Goal: Information Seeking & Learning: Compare options

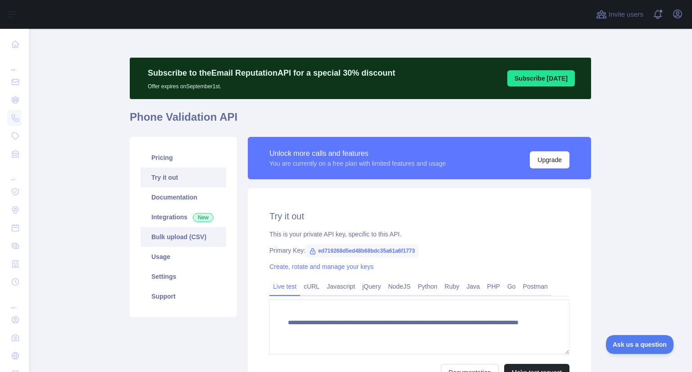
scroll to position [88, 0]
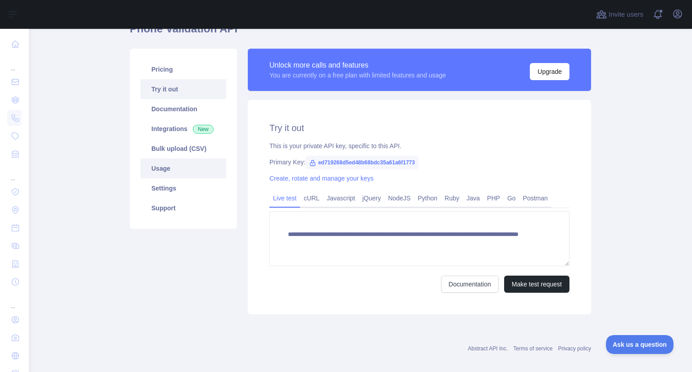
click at [169, 173] on link "Usage" at bounding box center [184, 169] width 86 height 20
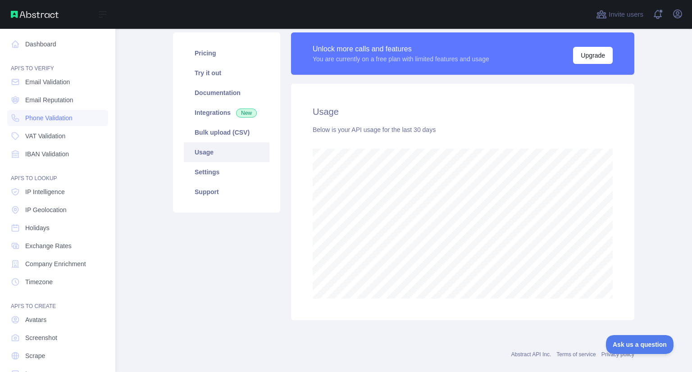
scroll to position [450053, 449826]
click at [60, 98] on span "Email Reputation" at bounding box center [49, 99] width 48 height 9
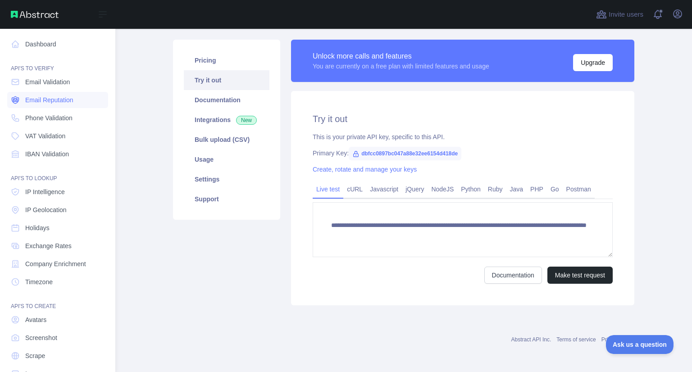
scroll to position [97, 0]
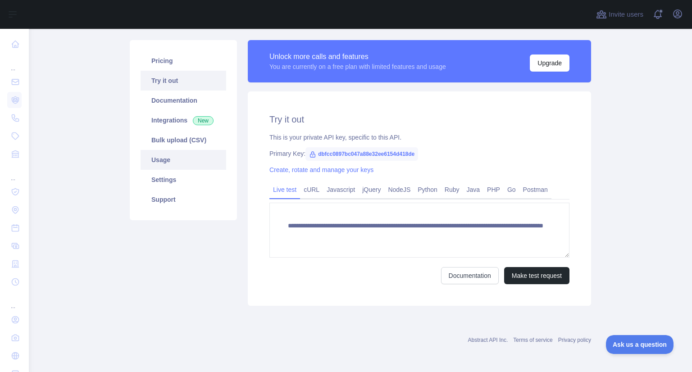
click at [168, 168] on link "Usage" at bounding box center [184, 160] width 86 height 20
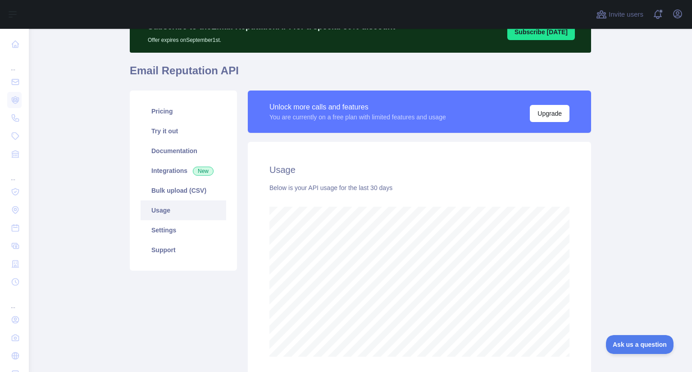
scroll to position [44, 0]
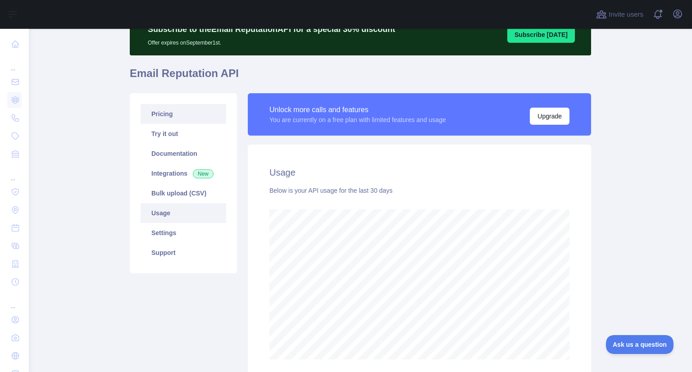
click at [174, 117] on link "Pricing" at bounding box center [184, 114] width 86 height 20
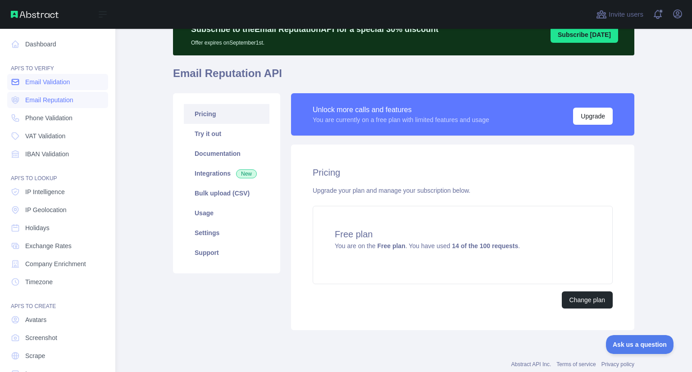
click at [43, 85] on span "Email Validation" at bounding box center [47, 81] width 45 height 9
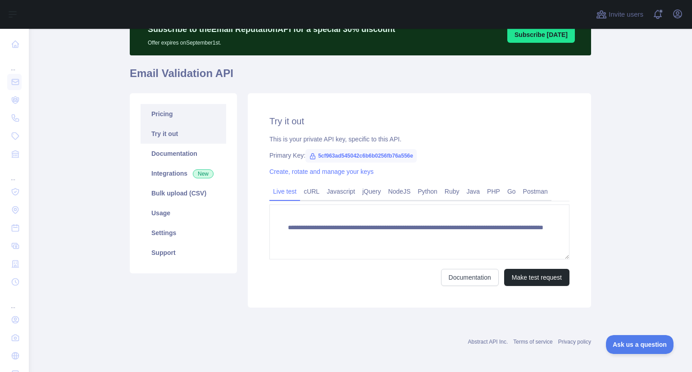
click at [190, 116] on link "Pricing" at bounding box center [184, 114] width 86 height 20
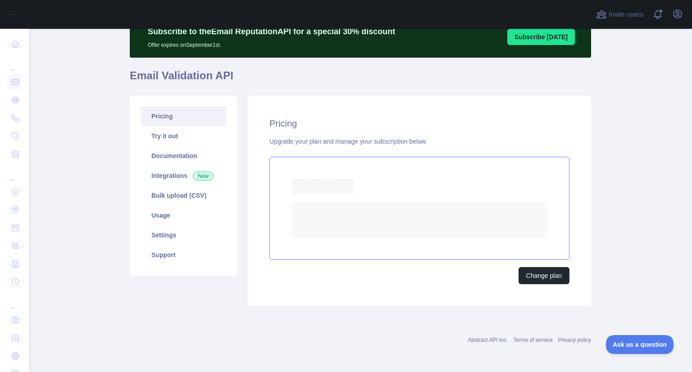
scroll to position [36, 0]
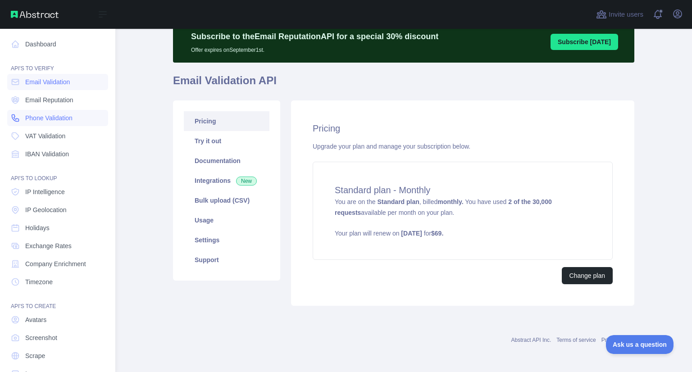
click at [41, 123] on link "Phone Validation" at bounding box center [57, 118] width 101 height 16
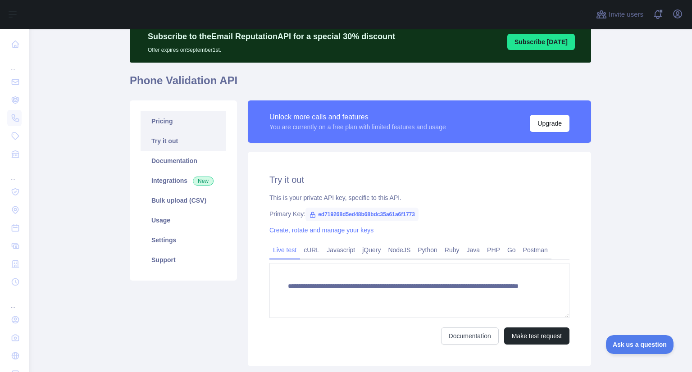
click at [172, 123] on link "Pricing" at bounding box center [184, 121] width 86 height 20
